Goal: Task Accomplishment & Management: Manage account settings

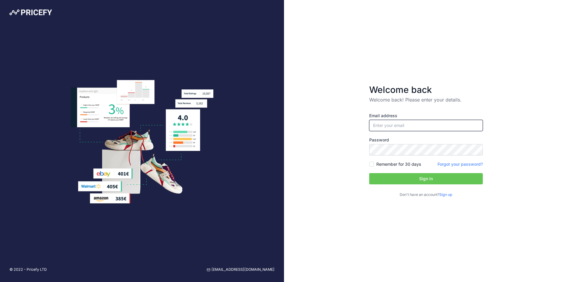
click at [392, 125] on input "email" at bounding box center [426, 125] width 114 height 11
type input "[EMAIL_ADDRESS][DOMAIN_NAME]"
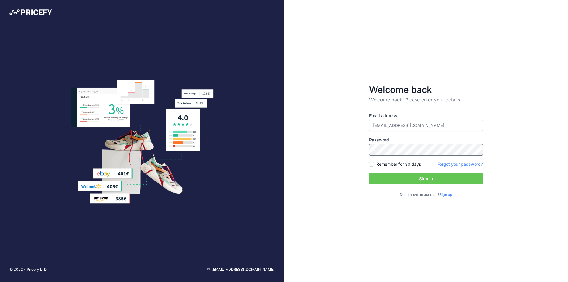
click at [369, 173] on button "Sign in" at bounding box center [426, 178] width 114 height 11
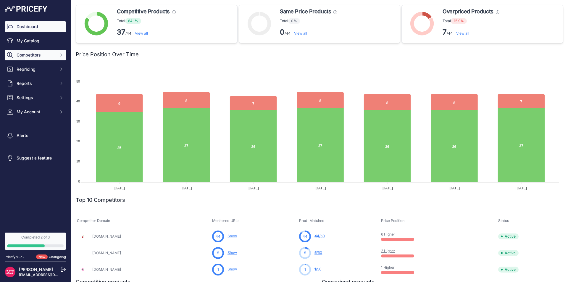
click at [46, 52] on span "Competitors" at bounding box center [36, 55] width 39 height 6
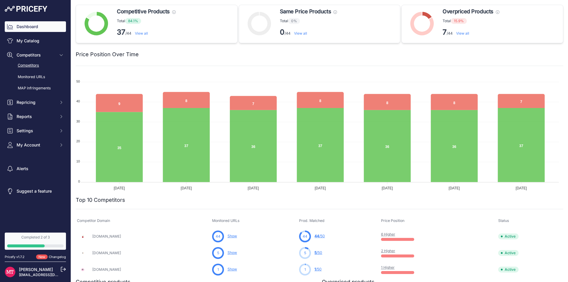
click at [45, 64] on link "Competitors" at bounding box center [35, 65] width 61 height 10
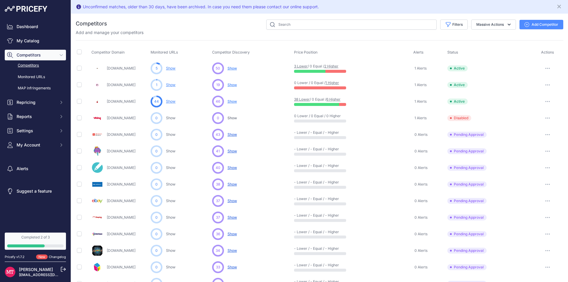
click at [62, 265] on div "[PERSON_NAME] [EMAIL_ADDRESS][DOMAIN_NAME]" at bounding box center [35, 272] width 61 height 20
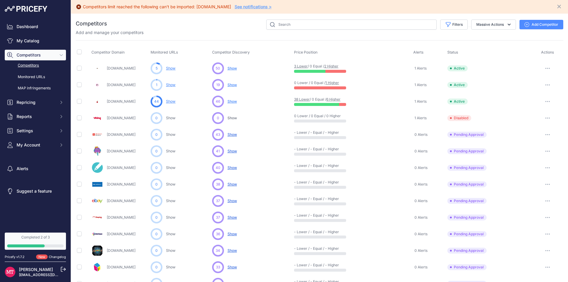
click at [61, 269] on icon at bounding box center [63, 269] width 4 height 4
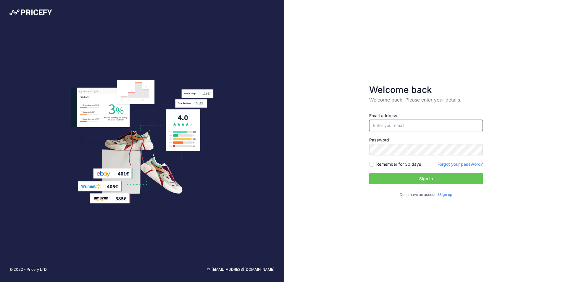
click at [434, 130] on input "email" at bounding box center [426, 125] width 114 height 11
type input "[PERSON_NAME][EMAIL_ADDRESS][DOMAIN_NAME]"
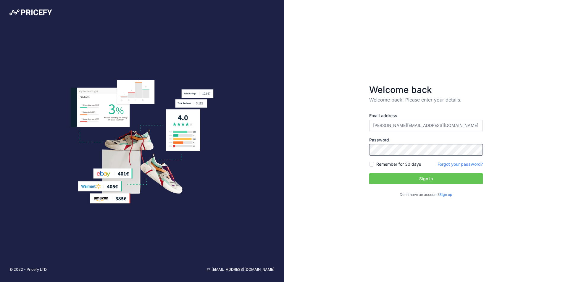
click at [369, 173] on button "Sign in" at bounding box center [426, 178] width 114 height 11
click at [420, 180] on button "Sign in" at bounding box center [426, 178] width 114 height 11
